Goal: Understand process/instructions: Learn how to perform a task or action

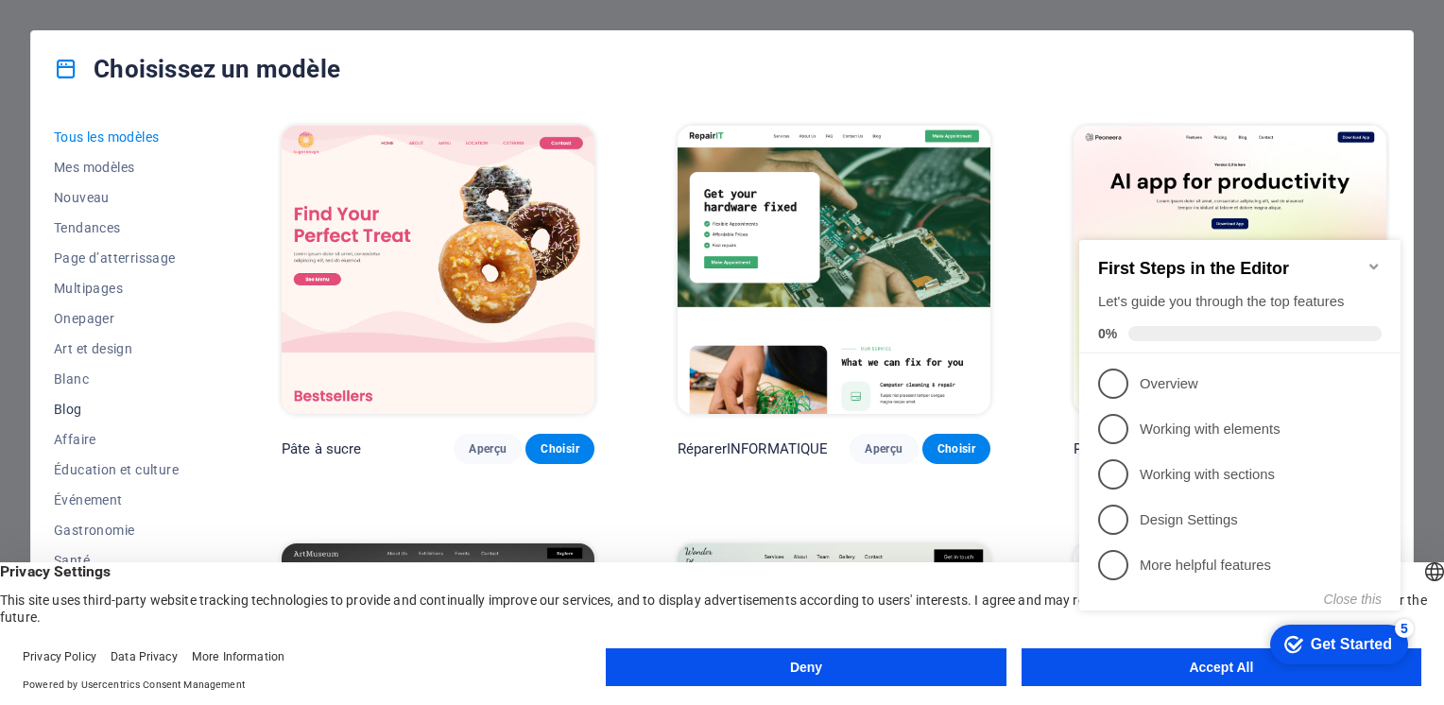
scroll to position [226, 0]
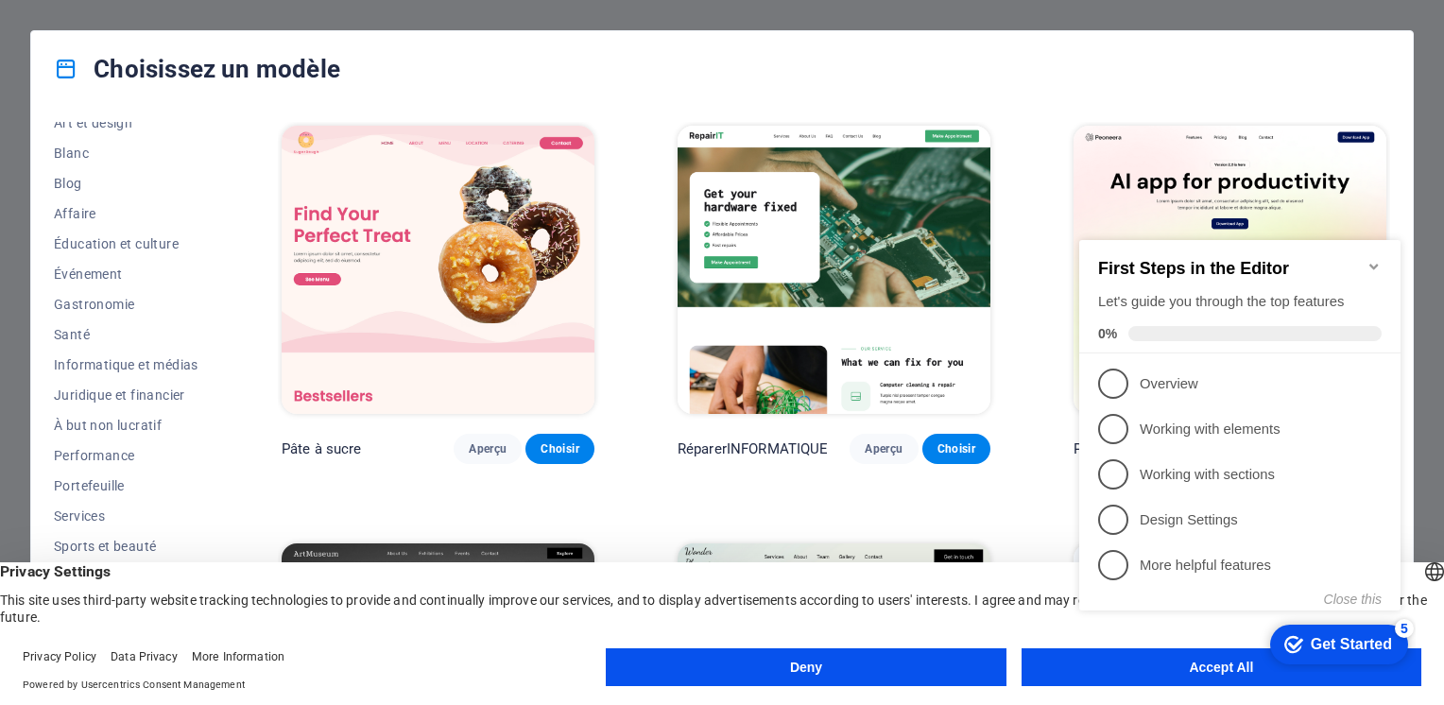
click at [1100, 662] on div "checkmark Get Started 5 First Steps in the Editor Let's guide you through the t…" at bounding box center [1244, 446] width 344 height 452
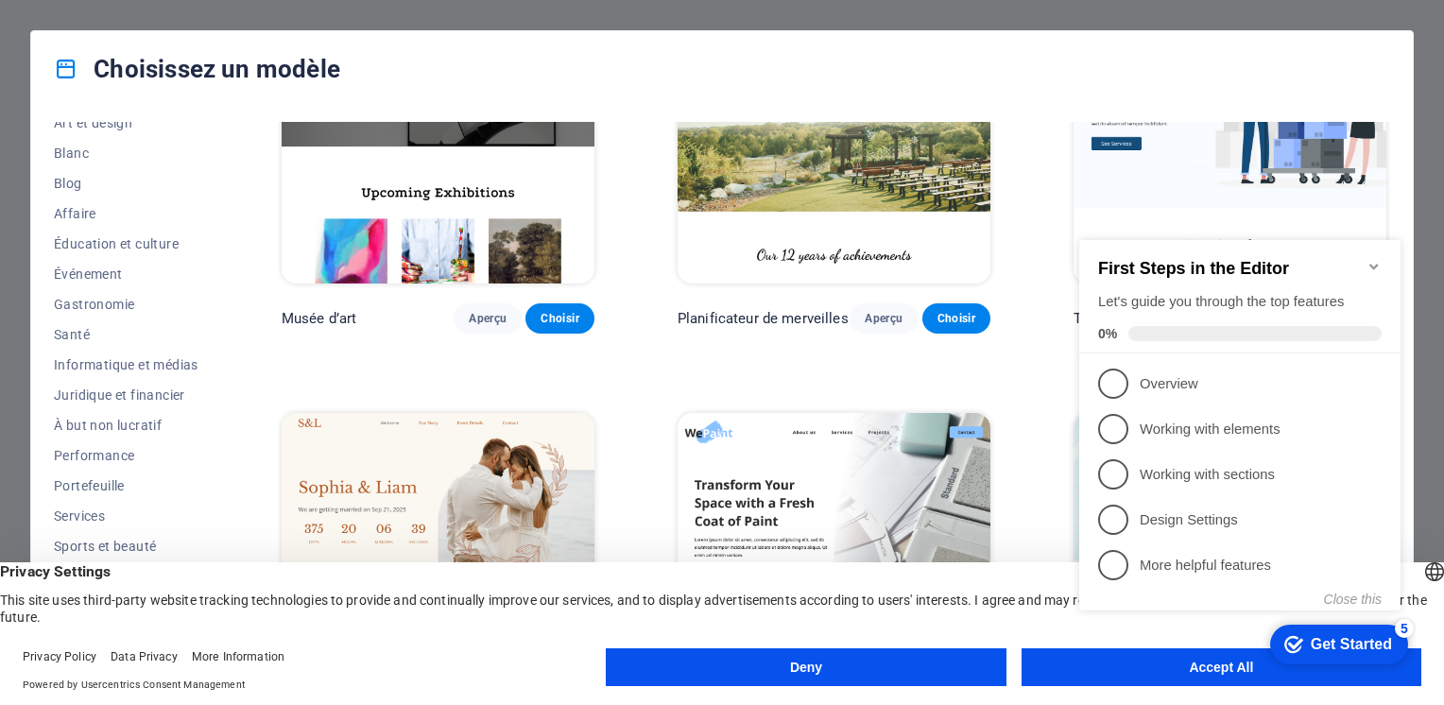
scroll to position [798, 0]
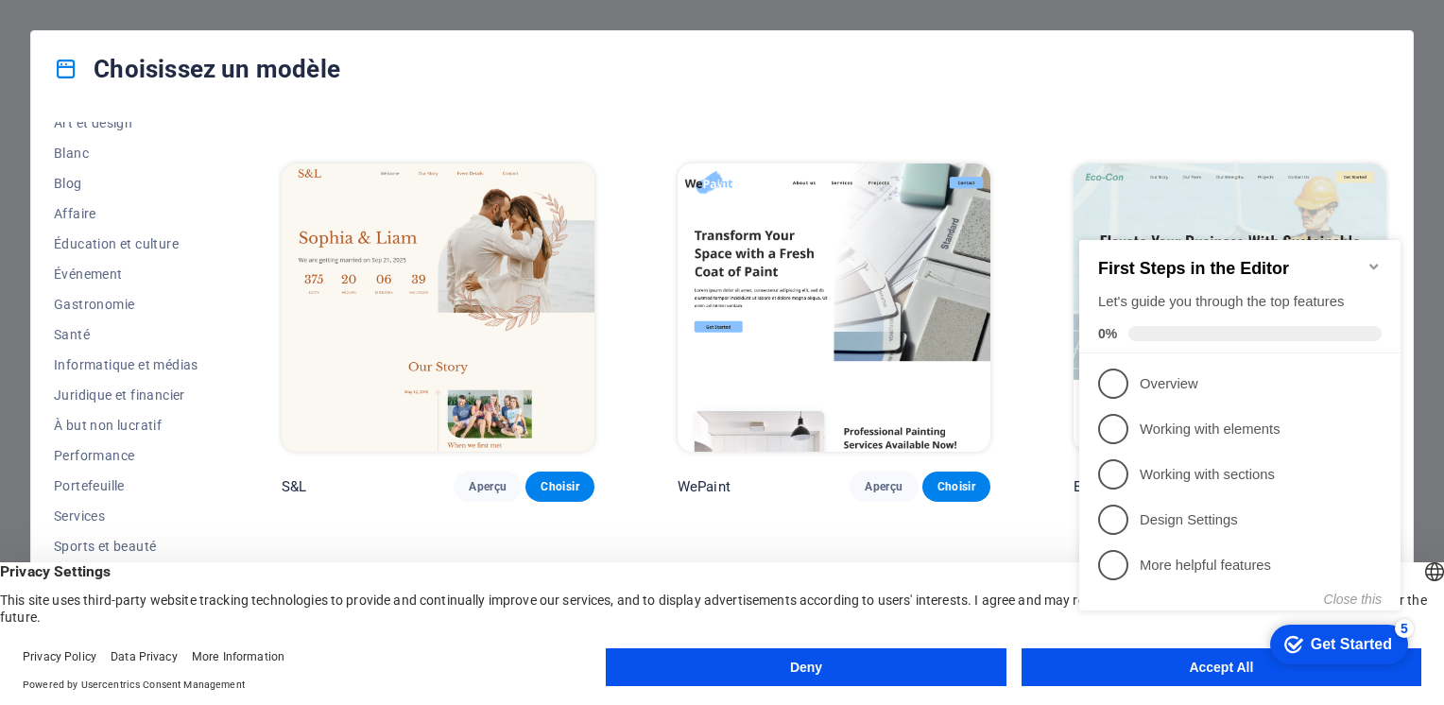
click at [1237, 661] on div "checkmark Get Started 5 First Steps in the Editor Let's guide you through the t…" at bounding box center [1244, 446] width 344 height 452
click at [801, 671] on button "Deny" at bounding box center [806, 667] width 400 height 38
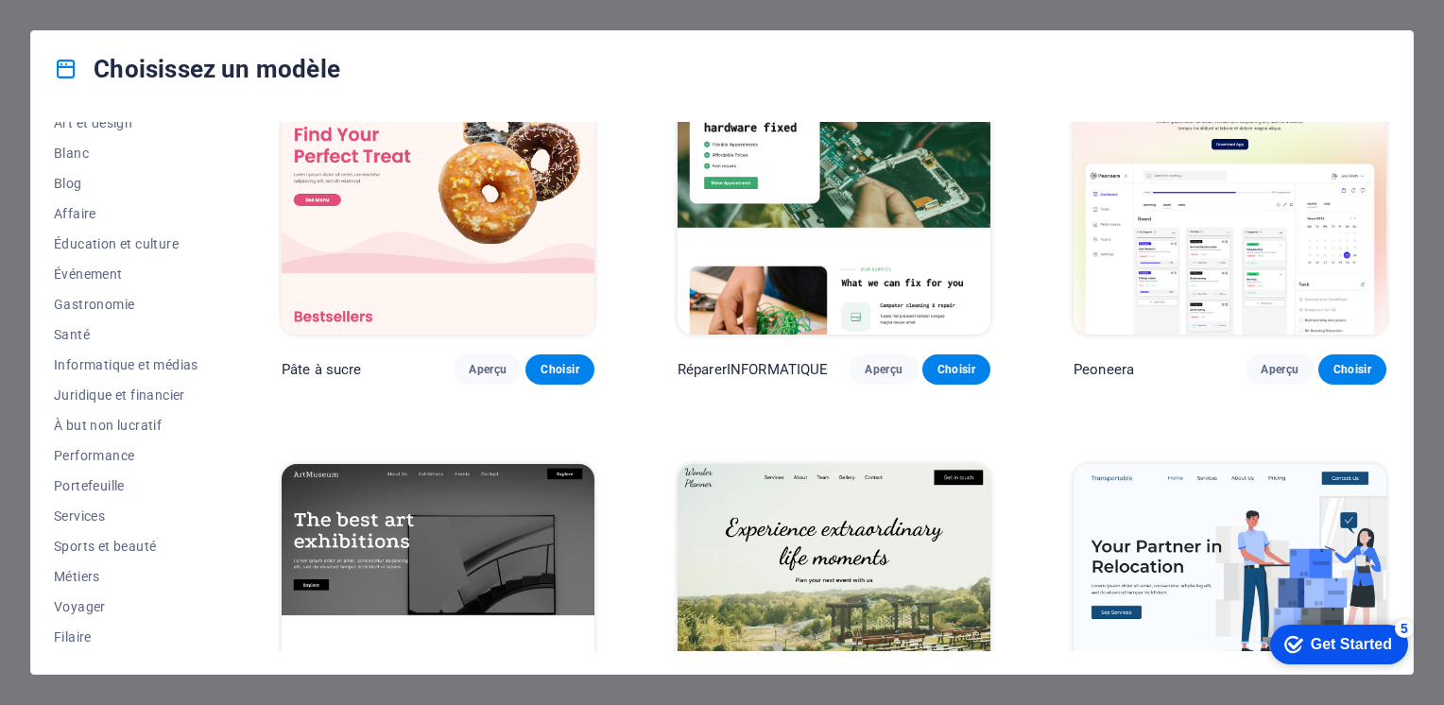
scroll to position [0, 0]
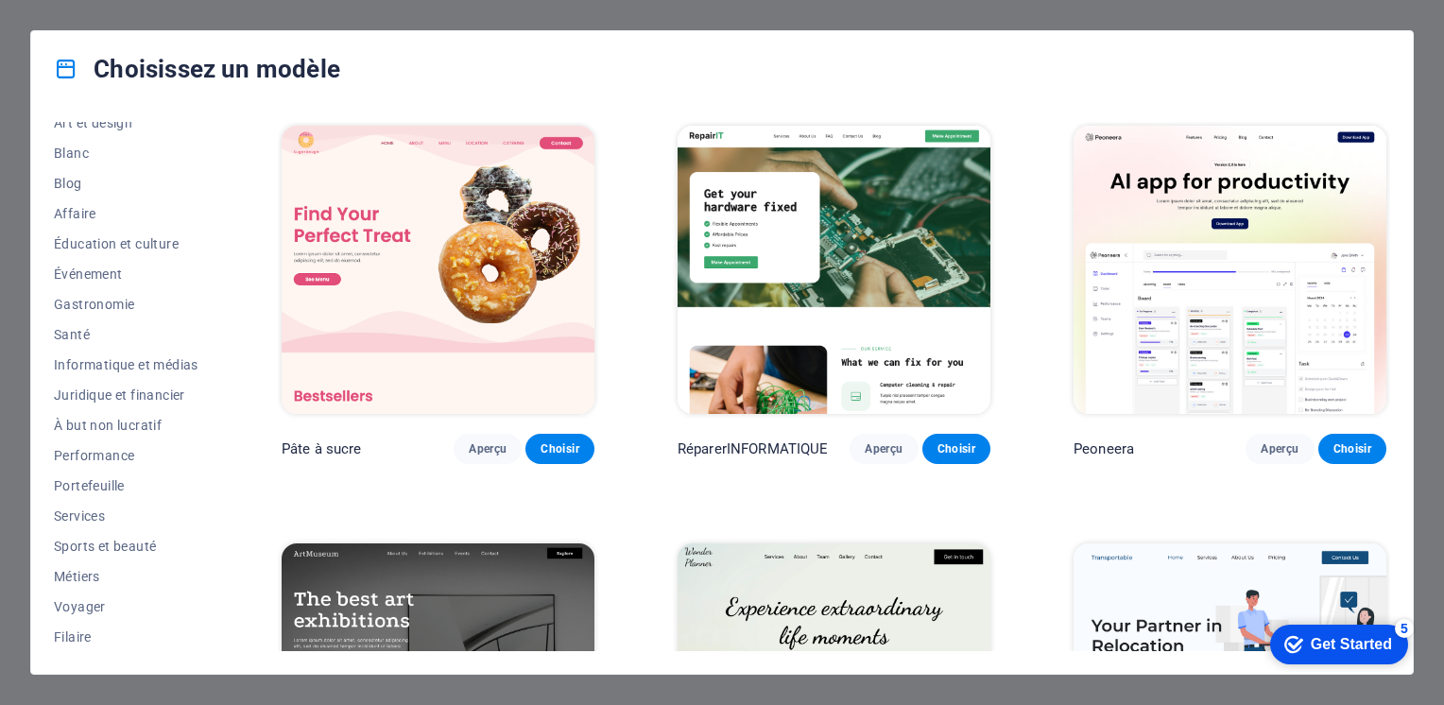
click at [1406, 42] on div "Choisissez un modèle" at bounding box center [721, 69] width 1381 height 76
click at [1443, 50] on html "wave.ongshaafi.com Appuyez sur [Ctrl] + [K] pour consulter l’aide-mémoire du cl…" at bounding box center [722, 352] width 1444 height 705
click at [1415, 29] on div "Choisissez un modèle Tous les modèles Mes modèles Nouveau Tendances Page d’atte…" at bounding box center [722, 352] width 1444 height 705
click at [174, 12] on div "Choisissez un modèle Tous les modèles Mes modèles Nouveau Tendances Page d’atte…" at bounding box center [722, 352] width 1444 height 705
